Goal: Information Seeking & Learning: Learn about a topic

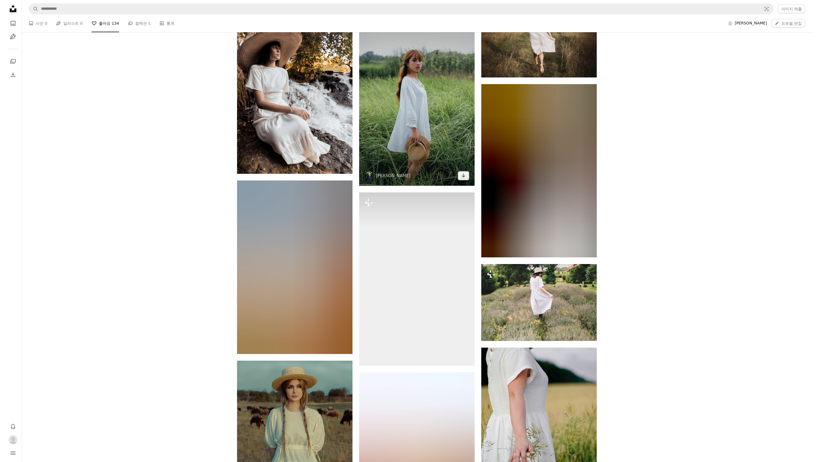
scroll to position [3300, 0]
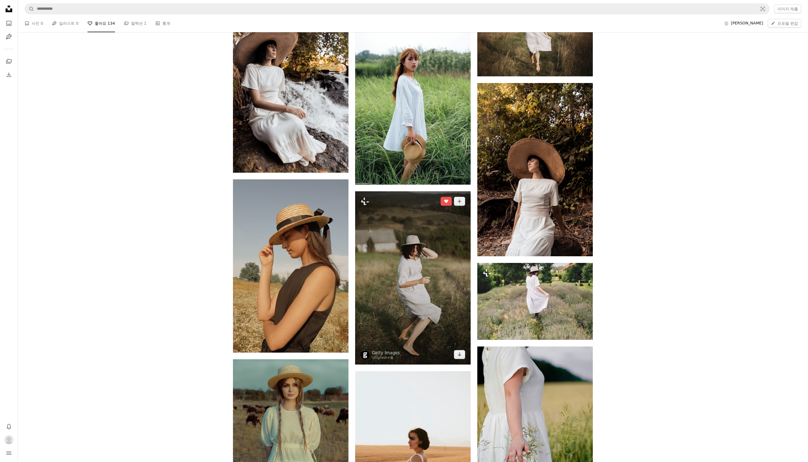
click at [403, 311] on img at bounding box center [413, 277] width 116 height 173
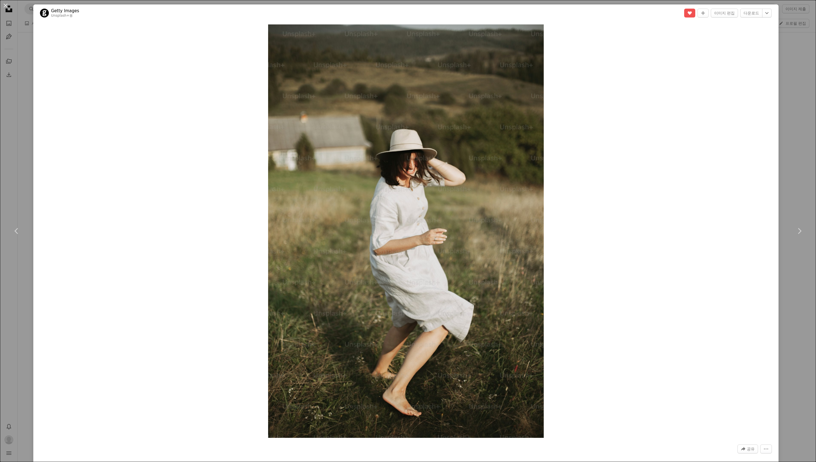
click at [780, 71] on div "An X shape Chevron left Chevron right Getty Images Unsplash+ 용 A heart A plus s…" at bounding box center [408, 231] width 816 height 462
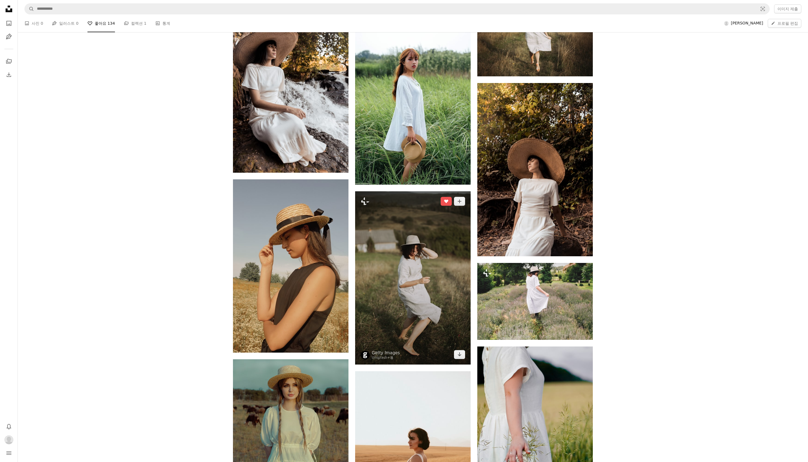
click at [425, 267] on img at bounding box center [413, 277] width 116 height 173
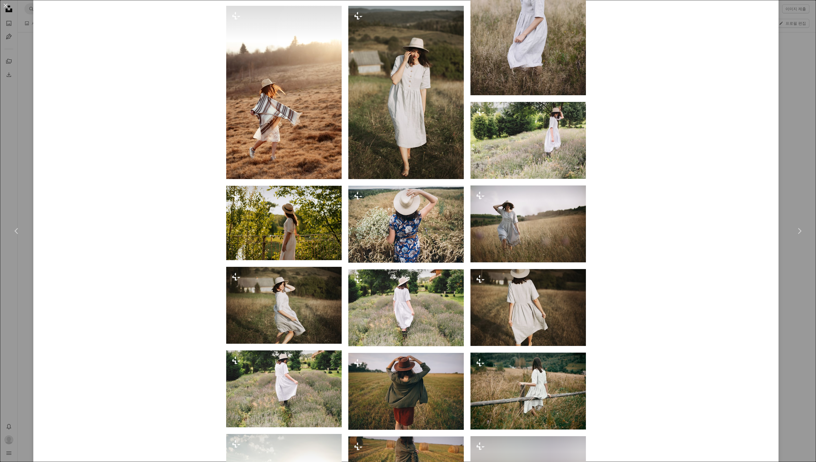
scroll to position [803, 0]
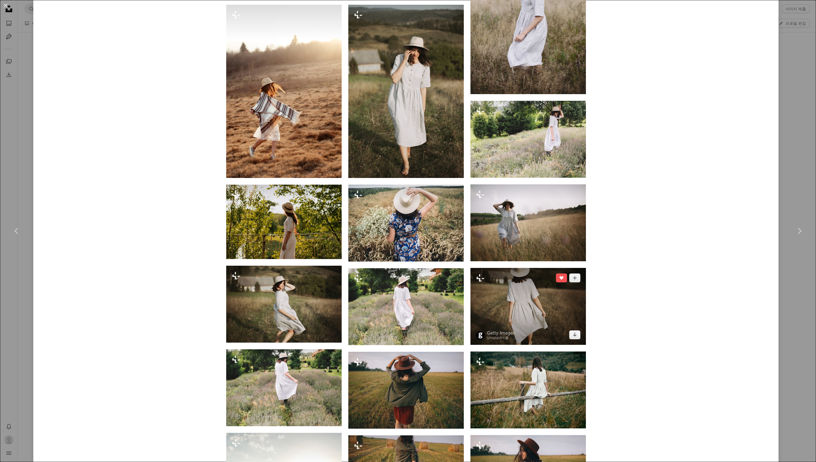
click at [512, 314] on img at bounding box center [529, 306] width 116 height 77
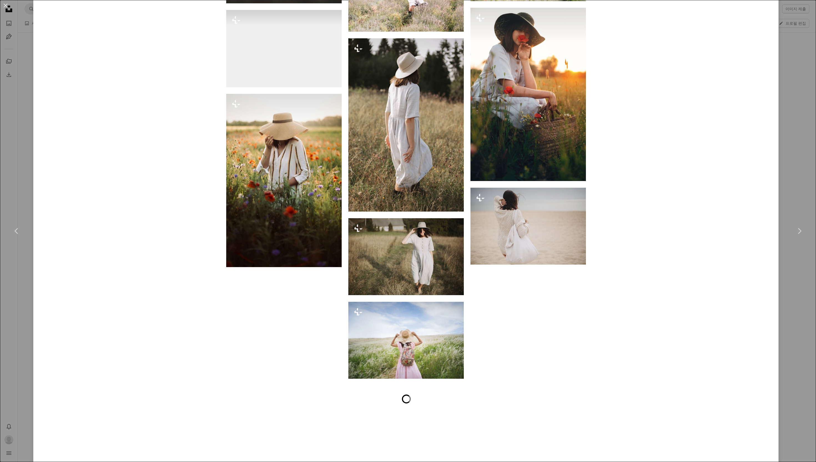
scroll to position [2450, 0]
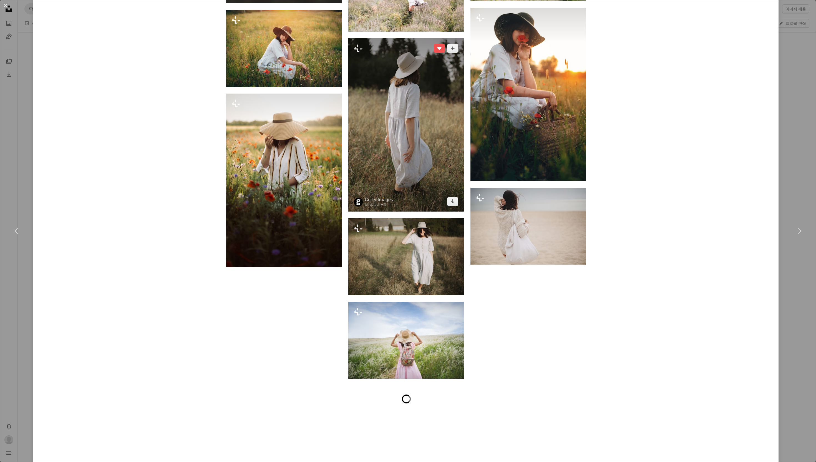
click at [420, 160] on img at bounding box center [407, 124] width 116 height 173
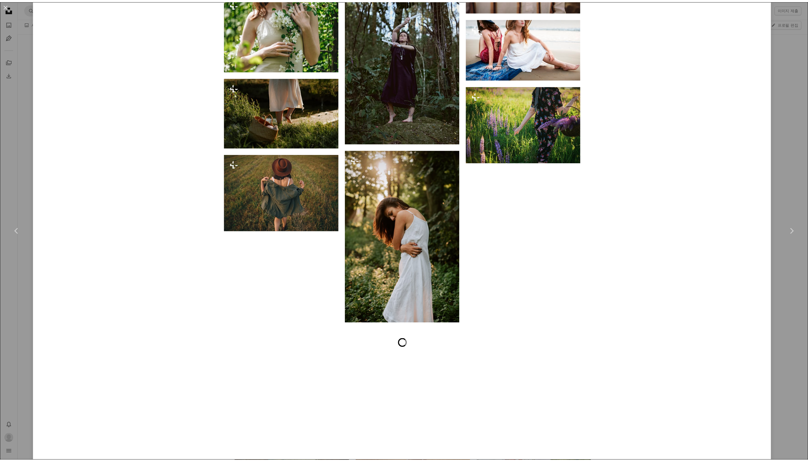
scroll to position [8486, 0]
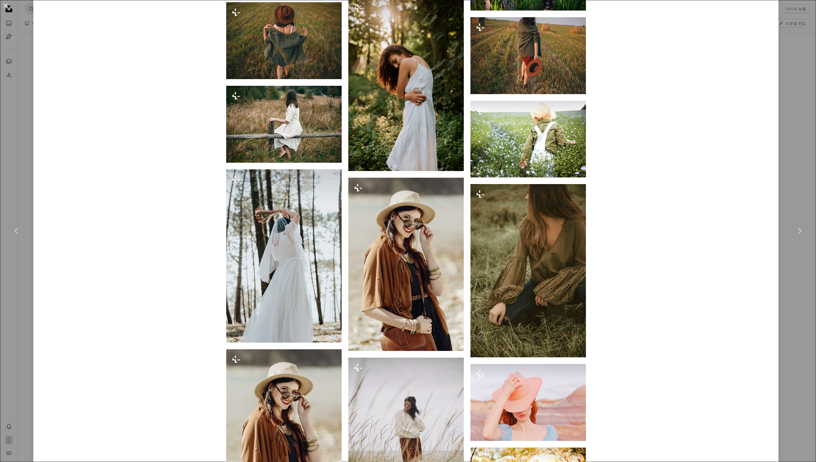
click at [5, 6] on button "An X shape" at bounding box center [5, 5] width 7 height 7
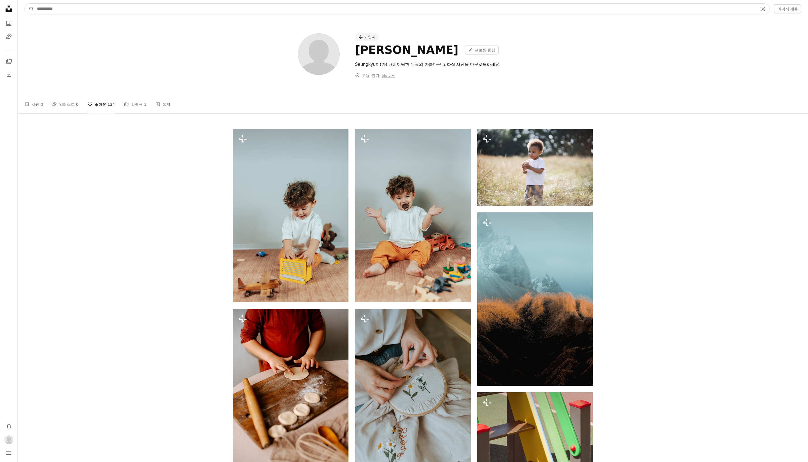
click at [297, 12] on input "사이트 전체에서 이미지 찾기" at bounding box center [395, 9] width 722 height 11
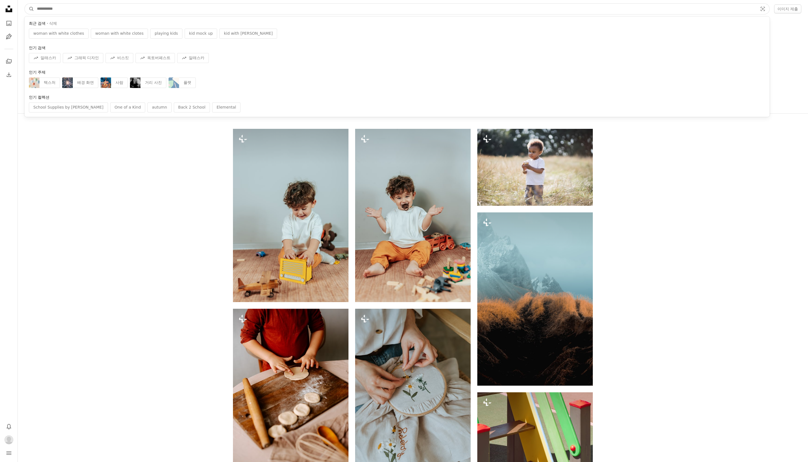
type input "*"
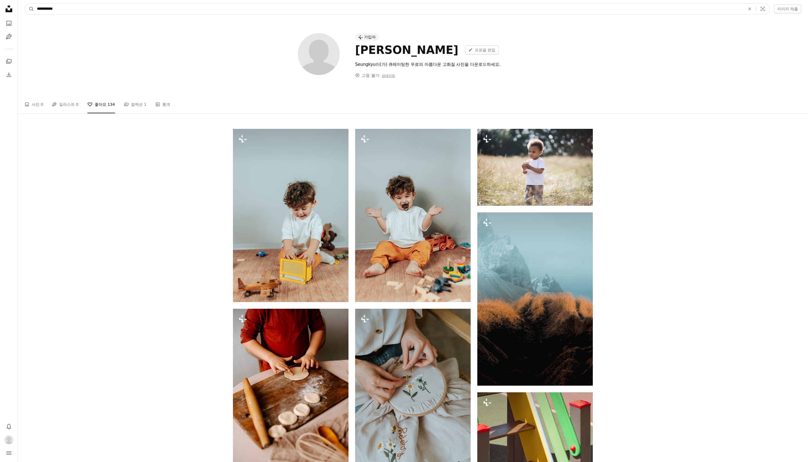
type input "**********"
click button "A magnifying glass" at bounding box center [29, 9] width 9 height 11
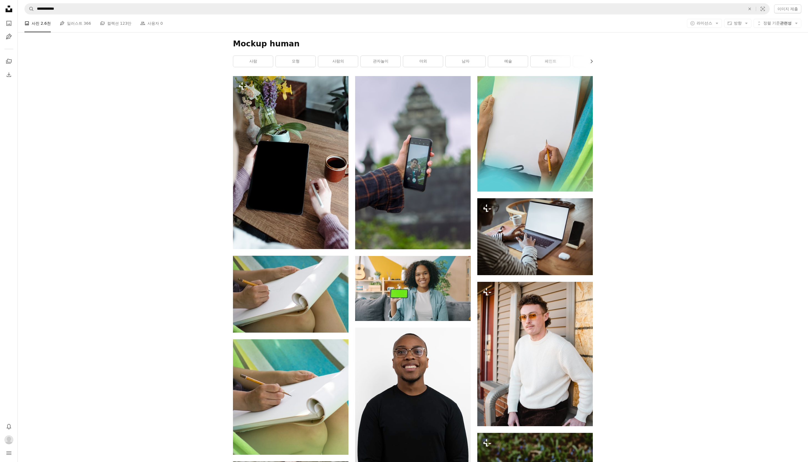
click at [318, 19] on div "A photo 사진 2.6천 Pen Tool 일러스트 366 A stack of folders 컬렉션 123만 People 사용자 0 A co…" at bounding box center [412, 23] width 777 height 18
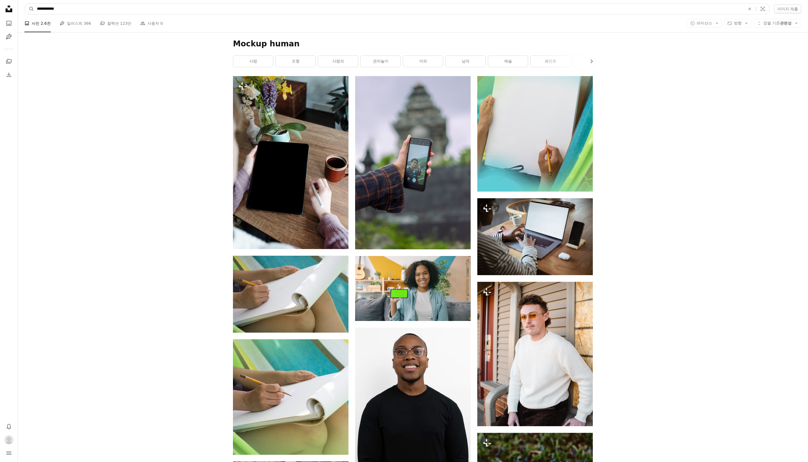
click at [325, 14] on input "**********" at bounding box center [389, 9] width 710 height 11
type input "******"
click button "A magnifying glass" at bounding box center [29, 9] width 9 height 11
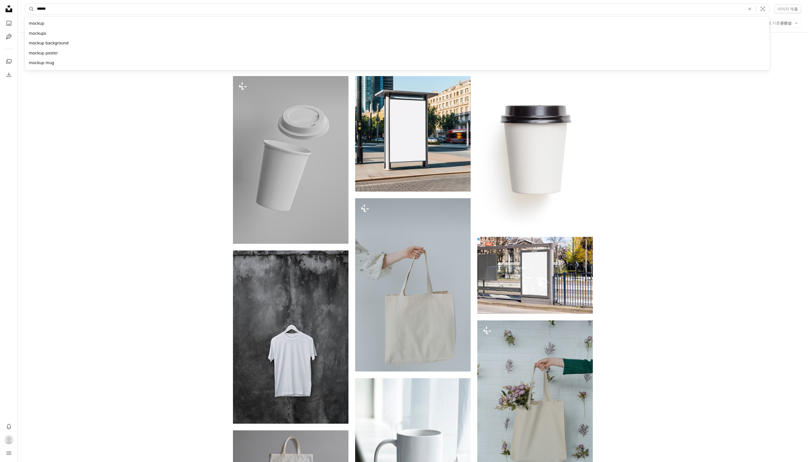
drag, startPoint x: 72, startPoint y: 13, endPoint x: 0, endPoint y: 13, distance: 71.9
type input "*"
type input "**********"
click button "A magnifying glass" at bounding box center [29, 9] width 9 height 11
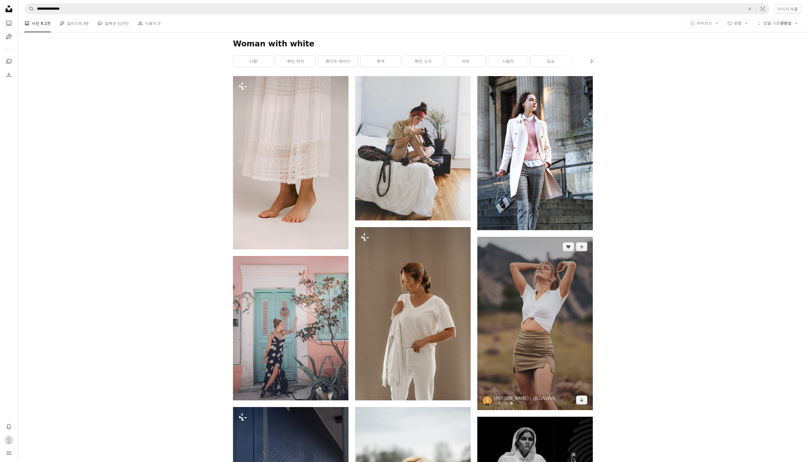
click at [519, 327] on img at bounding box center [535, 323] width 116 height 173
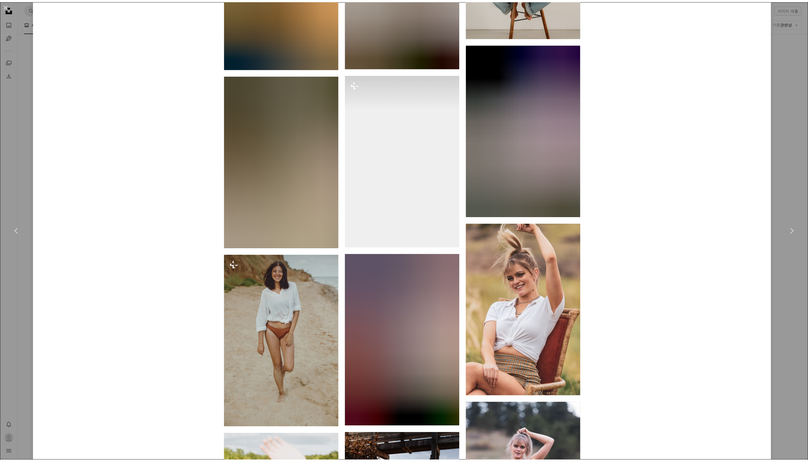
scroll to position [2785, 0]
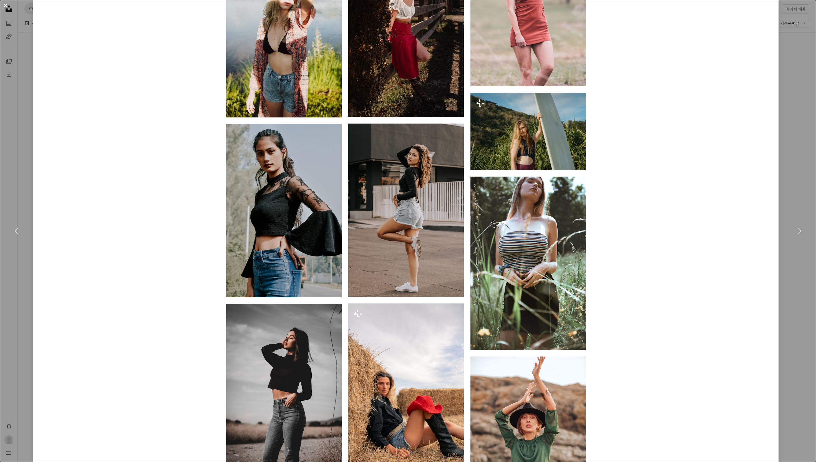
click at [2, 9] on button "An X shape" at bounding box center [5, 5] width 7 height 7
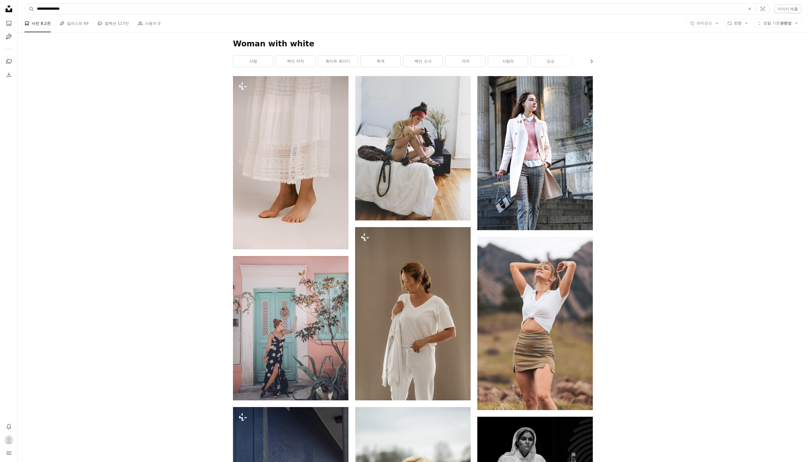
click at [100, 10] on input "**********" at bounding box center [389, 9] width 710 height 11
type input "**********"
click button "A magnifying glass" at bounding box center [29, 9] width 9 height 11
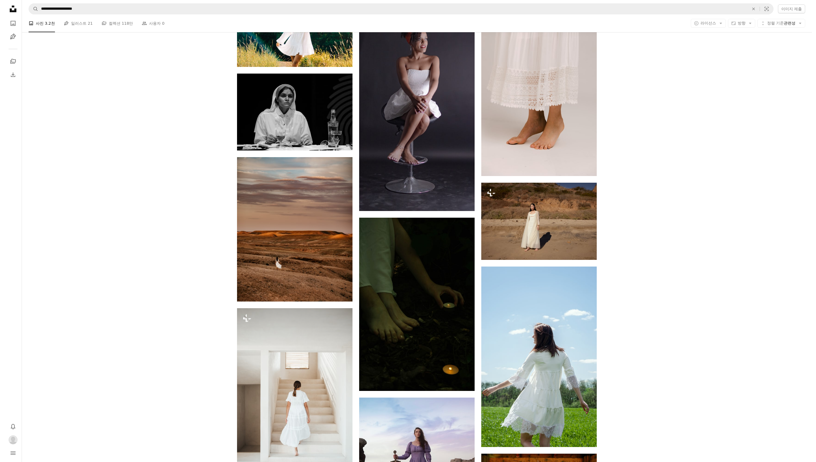
scroll to position [1149, 0]
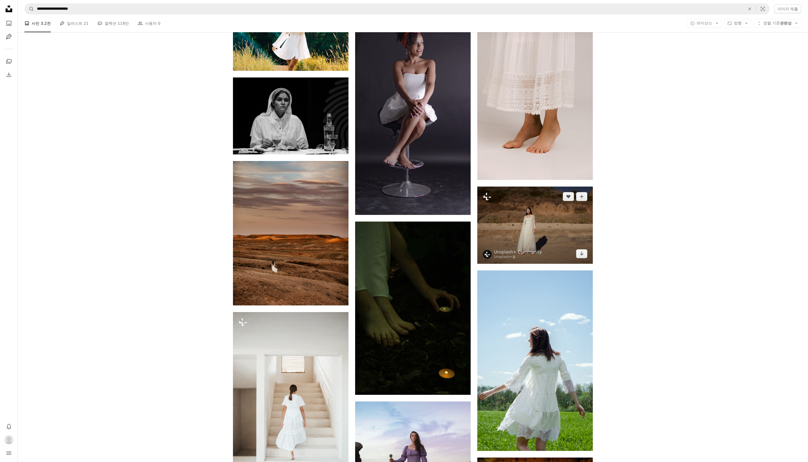
click at [534, 219] on img at bounding box center [535, 225] width 116 height 77
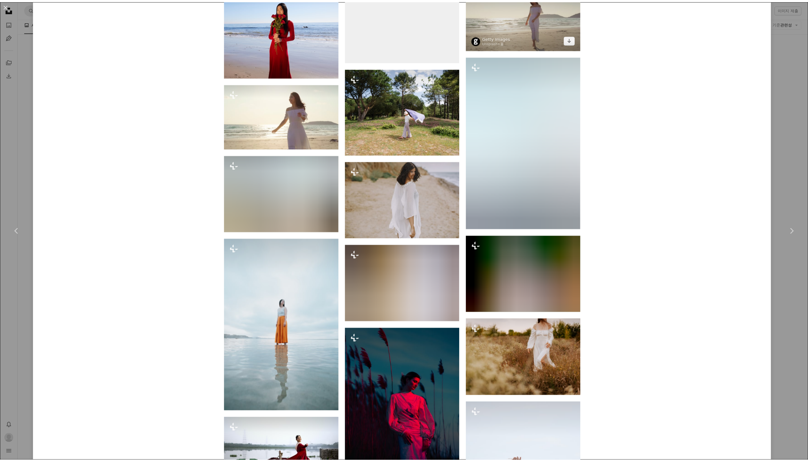
scroll to position [923, 0]
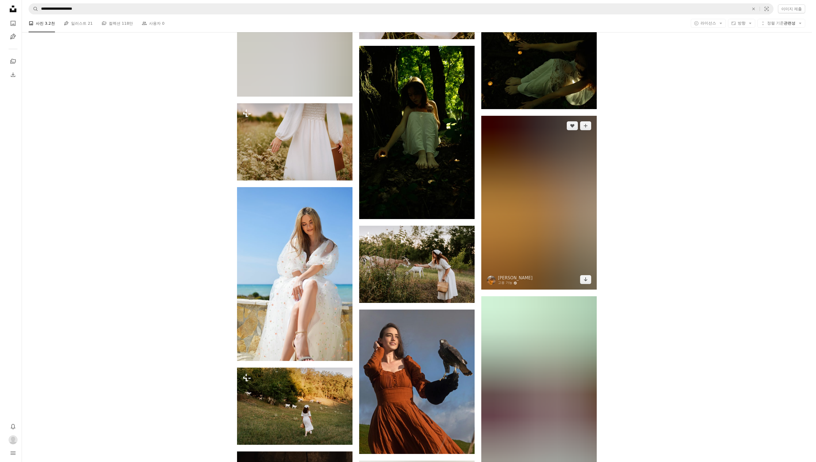
scroll to position [3305, 0]
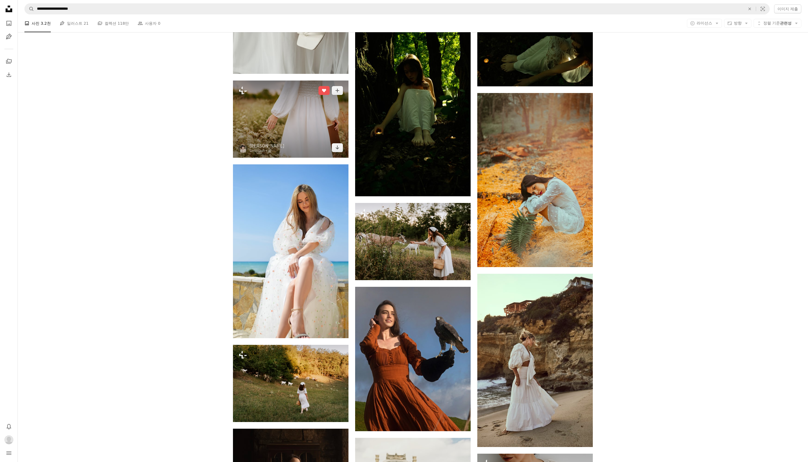
click at [321, 137] on img at bounding box center [291, 119] width 116 height 77
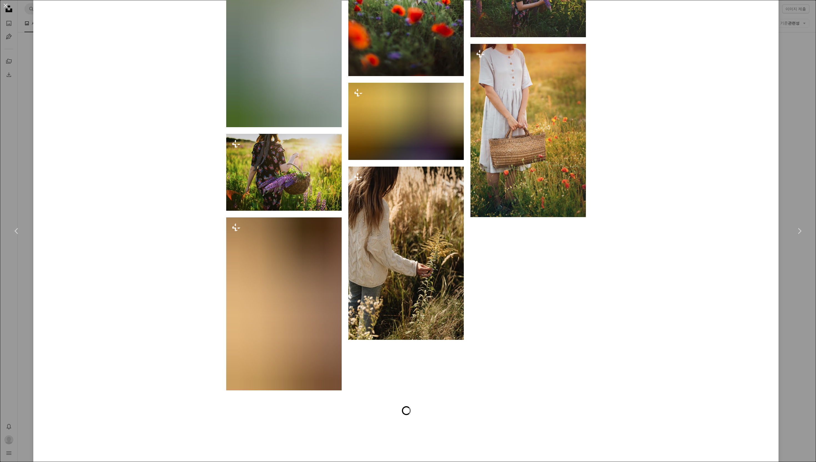
scroll to position [3060, 0]
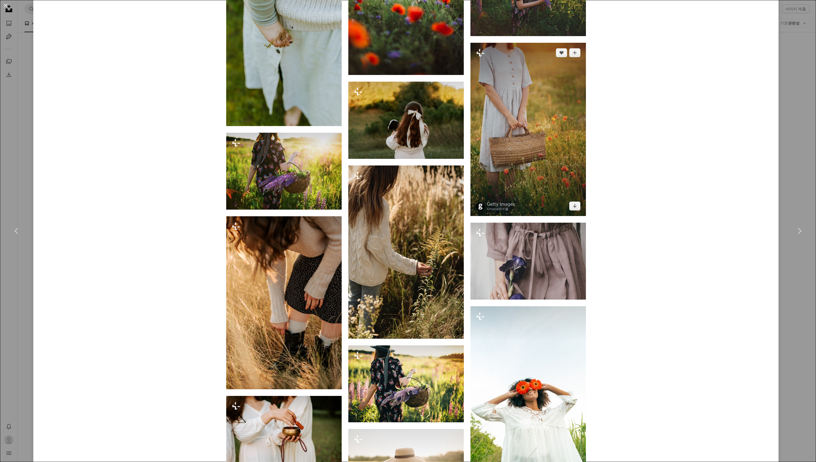
click at [561, 111] on img at bounding box center [529, 129] width 116 height 173
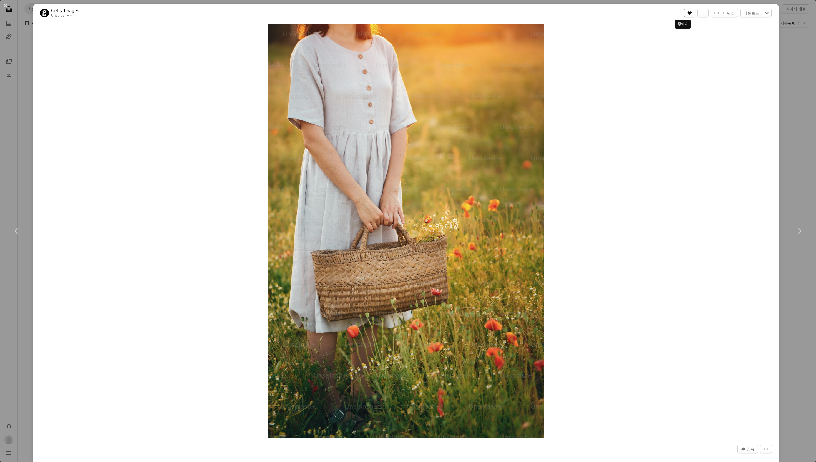
click at [688, 14] on icon "A heart" at bounding box center [690, 13] width 4 height 4
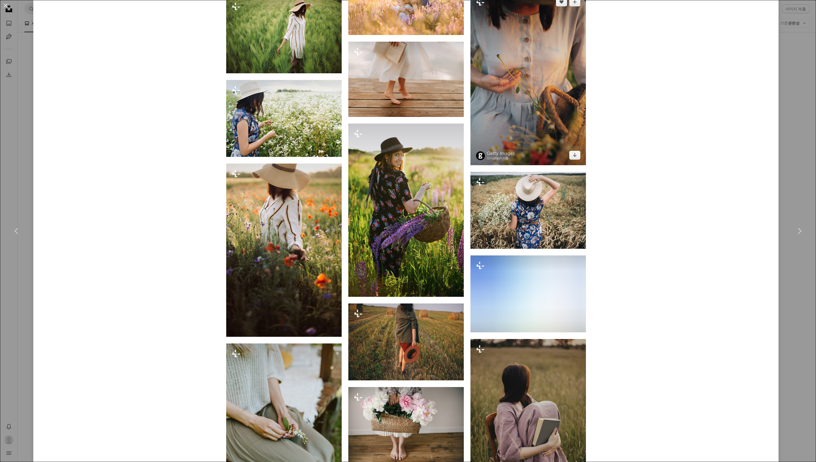
scroll to position [5393, 0]
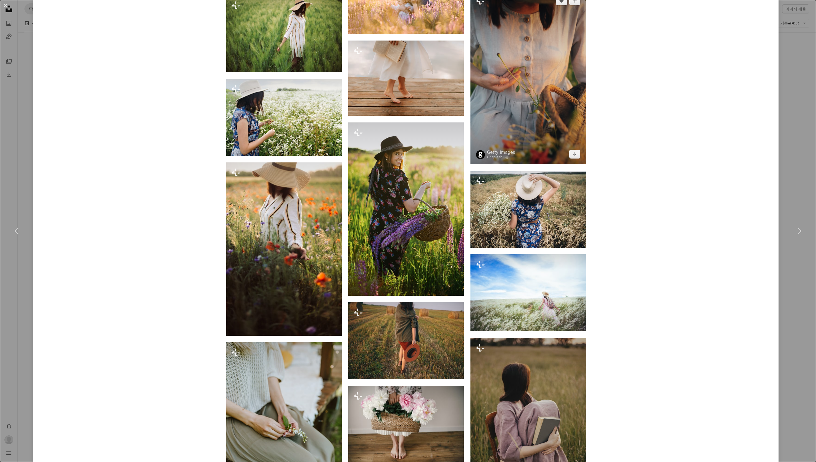
click at [510, 99] on img at bounding box center [529, 77] width 116 height 173
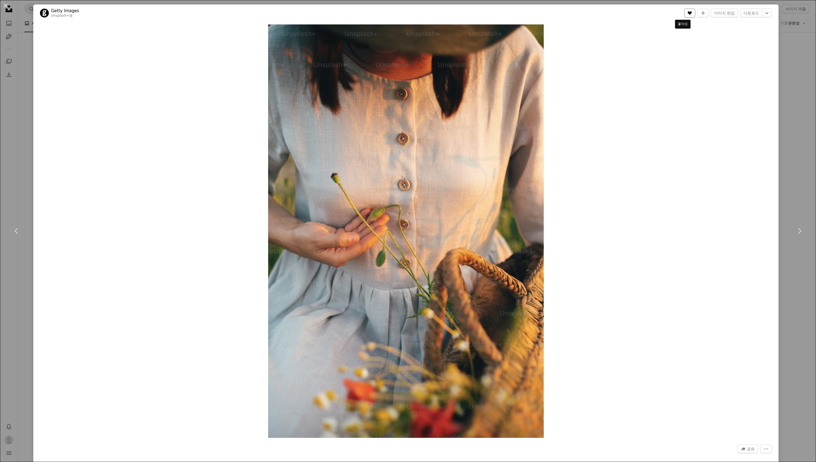
click at [688, 15] on icon "좋아요" at bounding box center [690, 13] width 4 height 4
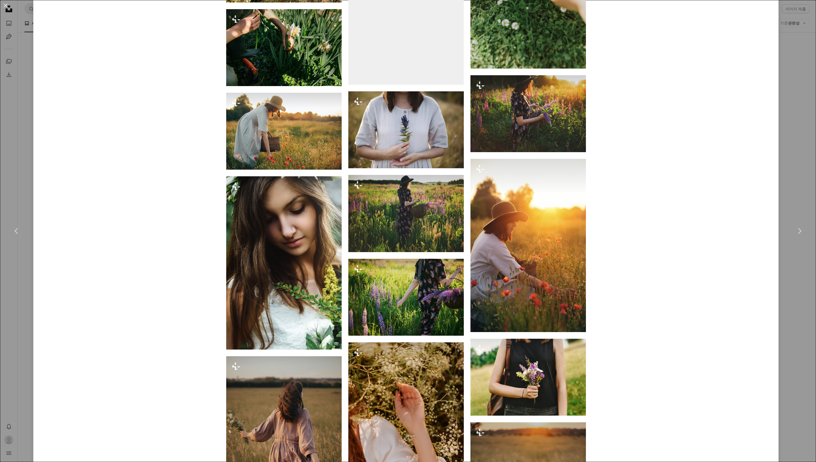
scroll to position [1574, 0]
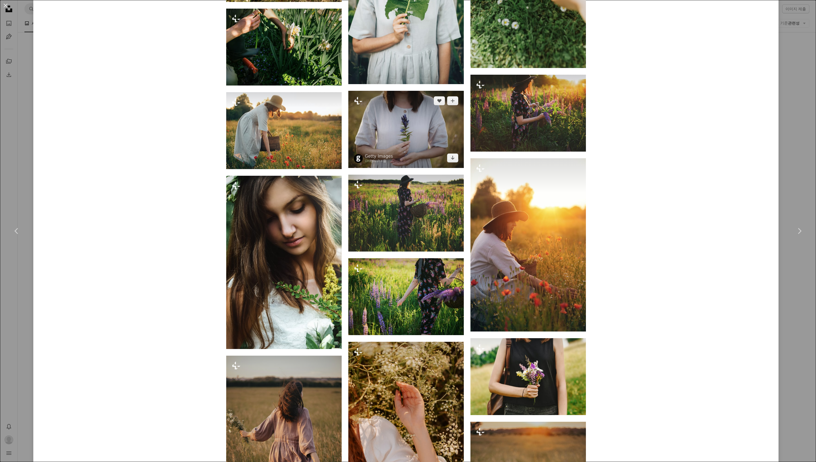
click at [411, 135] on img at bounding box center [407, 129] width 116 height 77
